Goal: Use online tool/utility

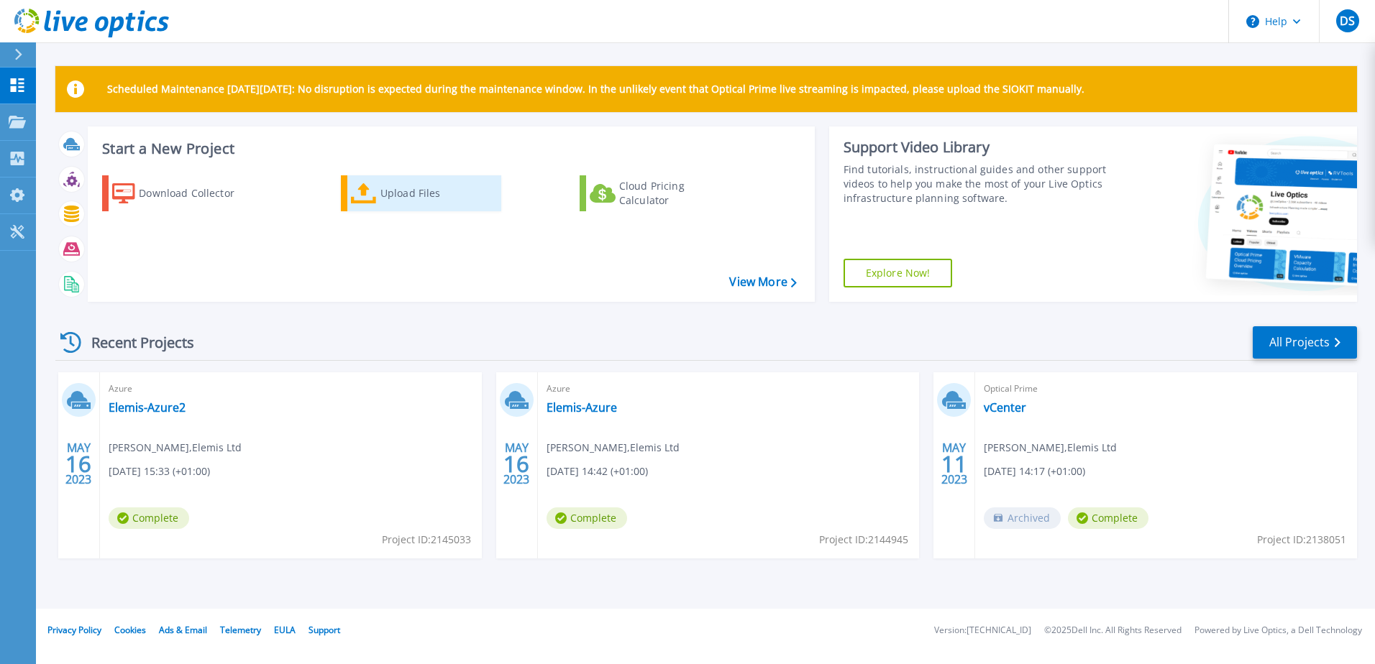
click at [382, 186] on div "Upload Files" at bounding box center [437, 193] width 115 height 29
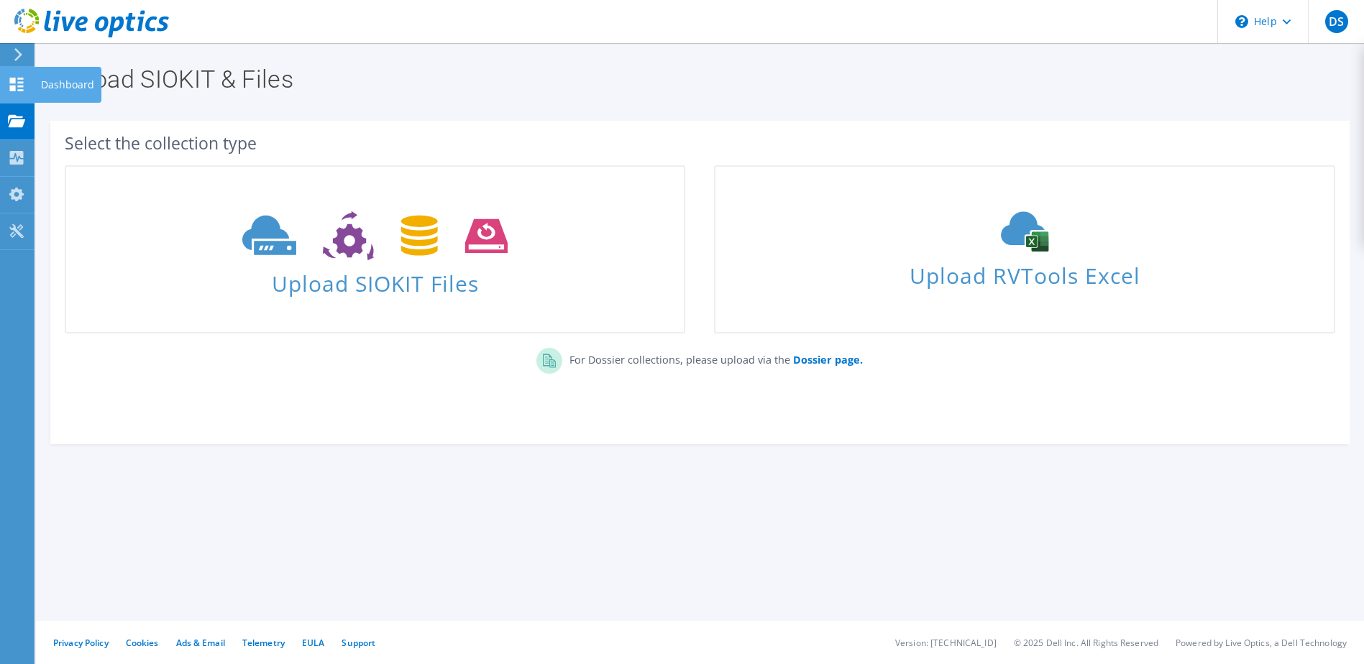
click at [19, 86] on use at bounding box center [17, 85] width 14 height 14
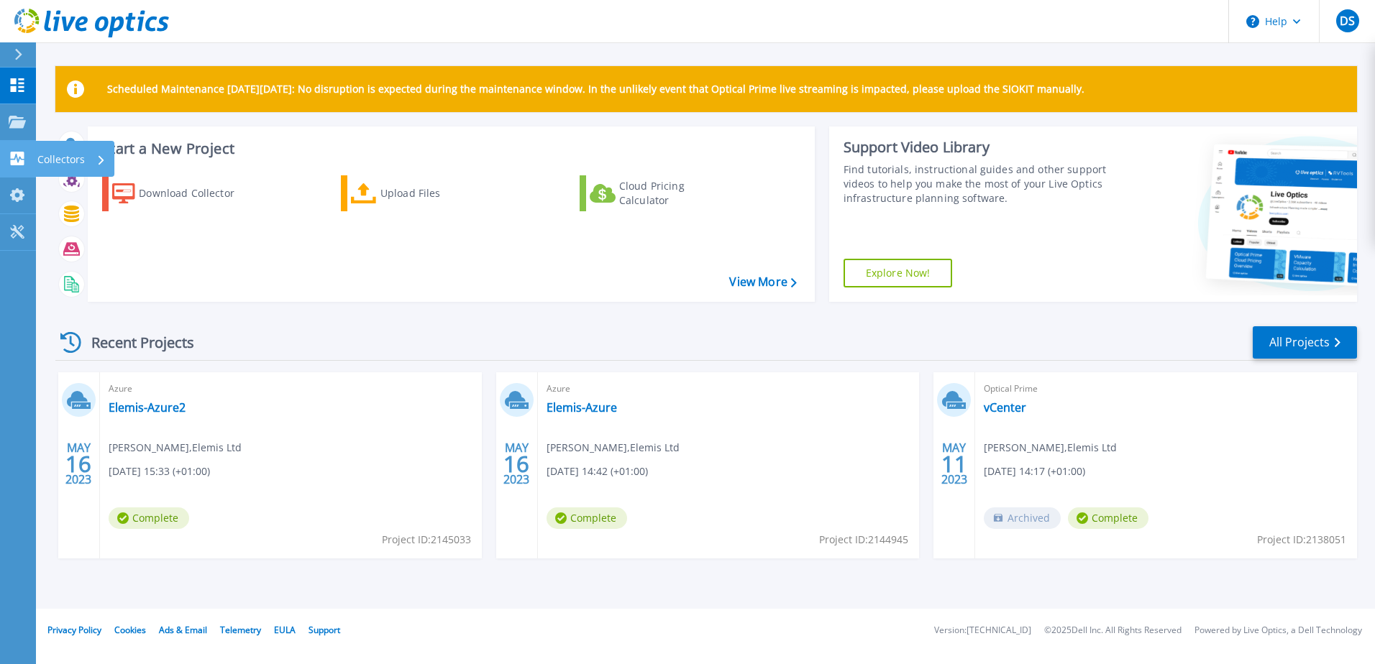
click at [52, 160] on p "Collectors" at bounding box center [60, 159] width 47 height 37
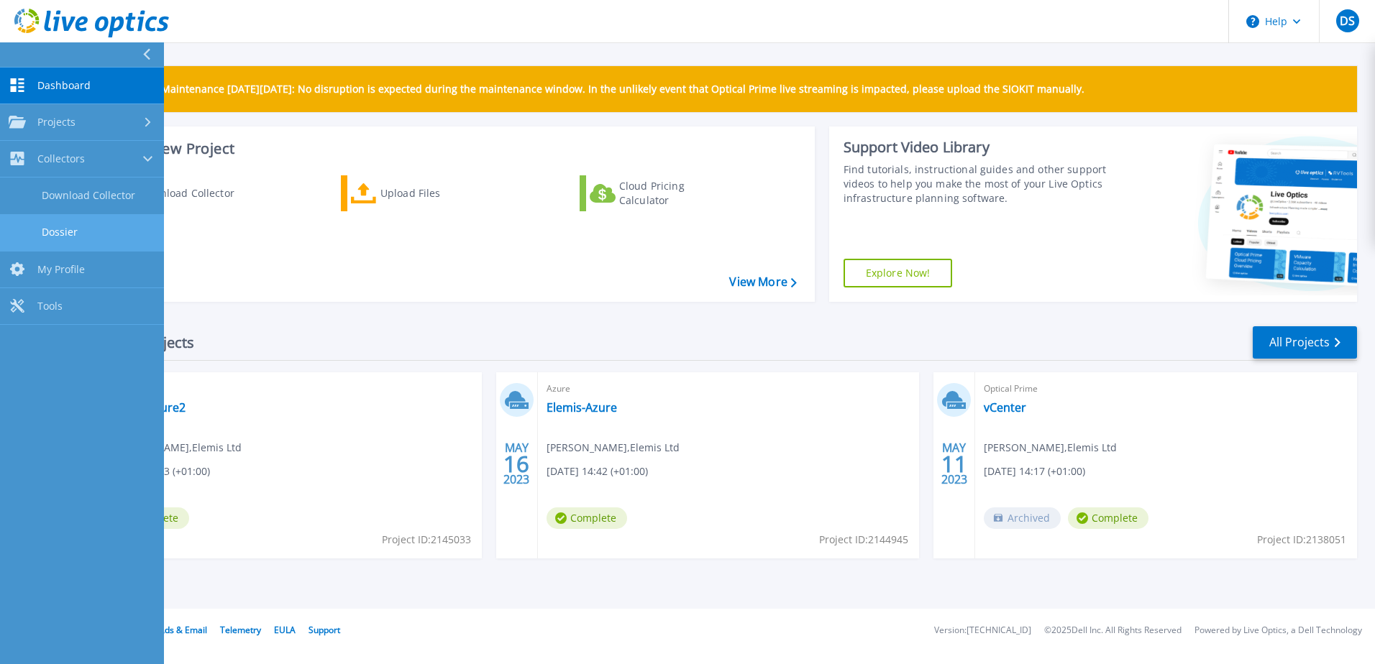
click at [70, 230] on link "Dossier" at bounding box center [82, 232] width 164 height 37
